Goal: Information Seeking & Learning: Learn about a topic

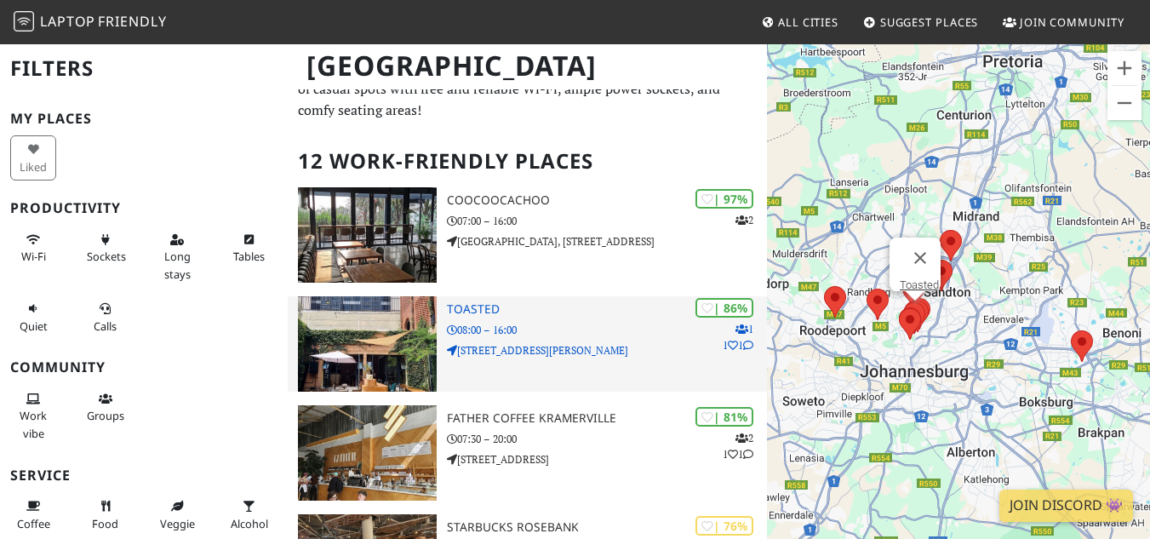
scroll to position [85, 0]
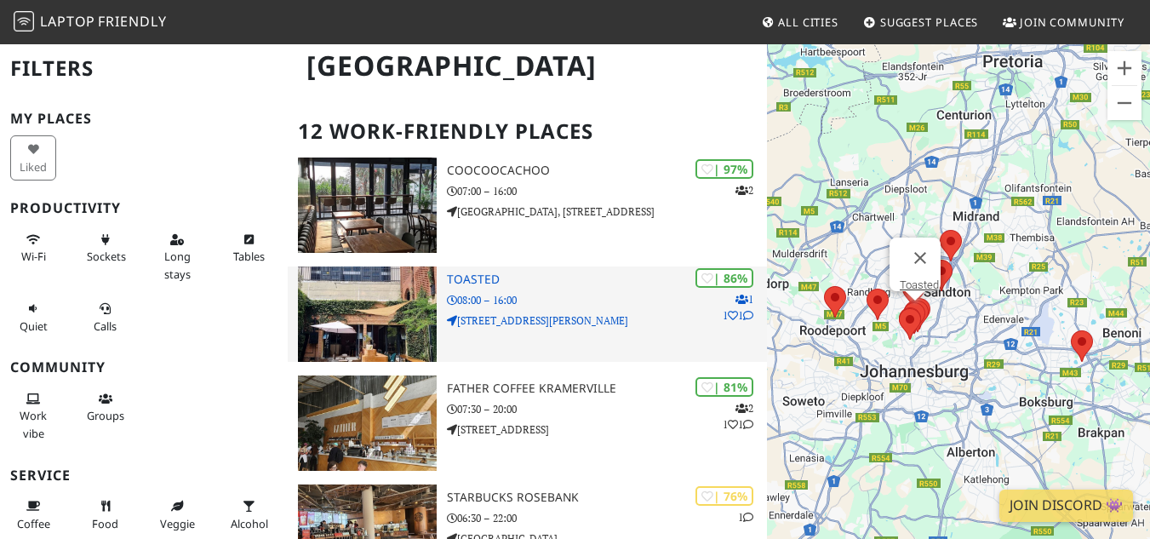
click at [603, 305] on p "08:00 – 16:00" at bounding box center [606, 300] width 319 height 16
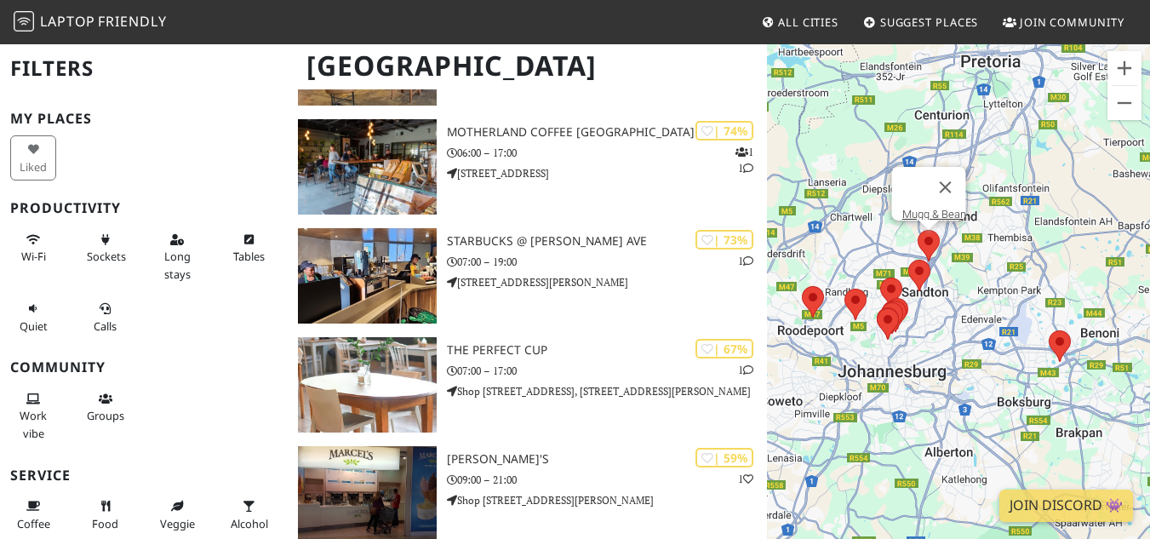
scroll to position [525, 0]
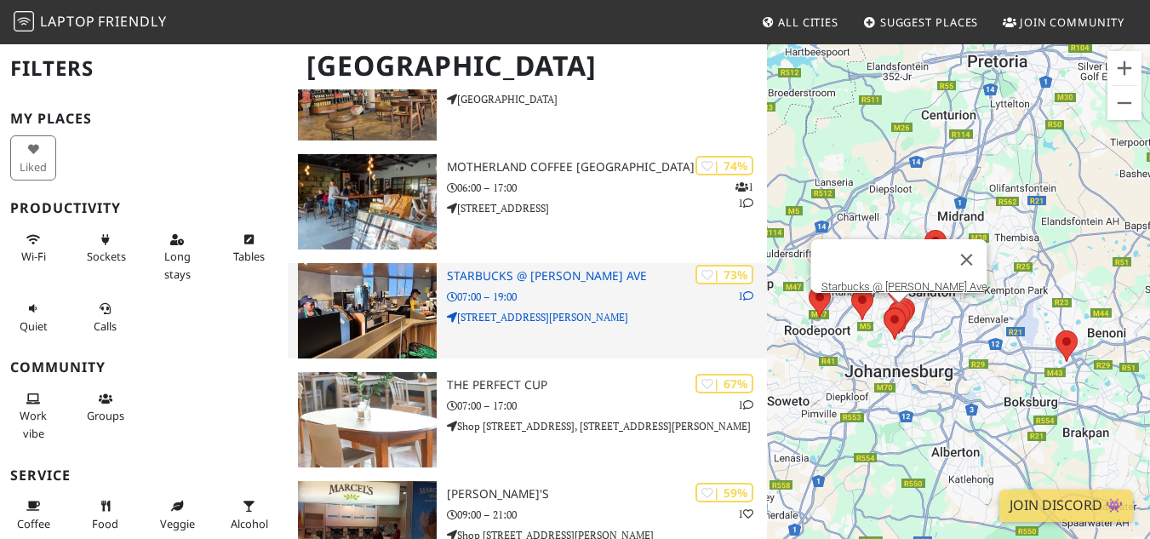
click at [588, 295] on p "07:00 – 19:00" at bounding box center [606, 297] width 319 height 16
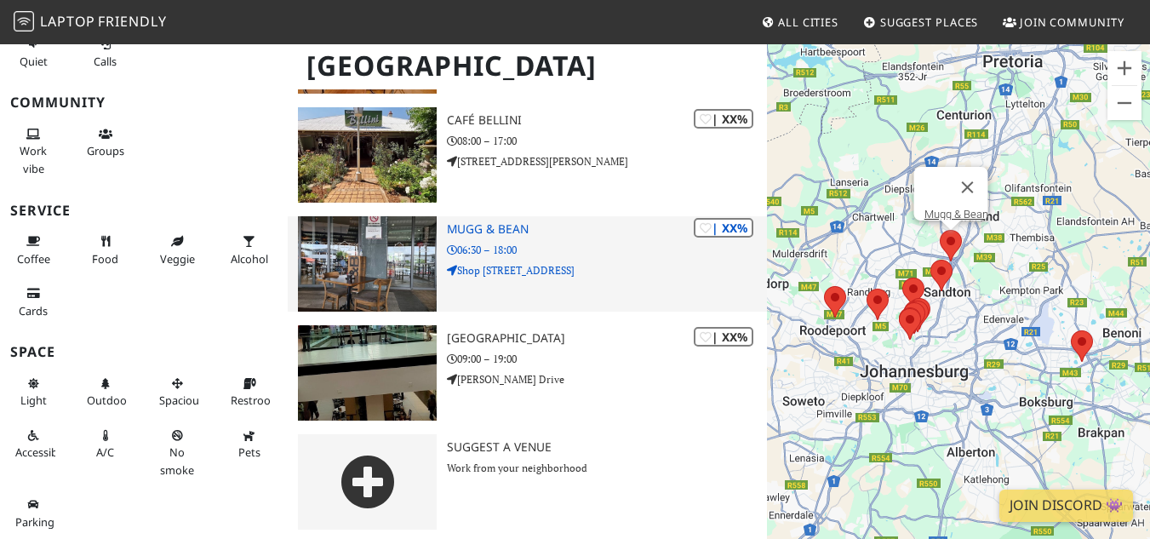
scroll to position [1121, 0]
